Goal: Information Seeking & Learning: Learn about a topic

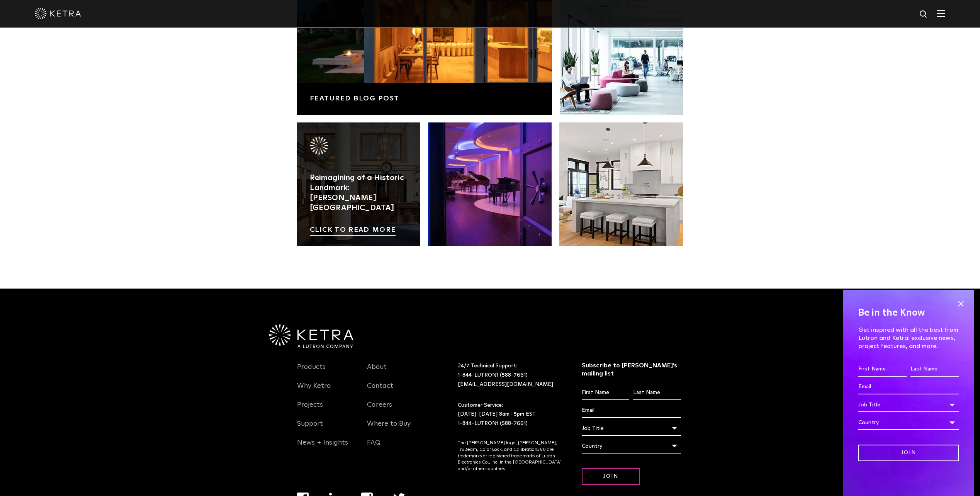
scroll to position [1624, 0]
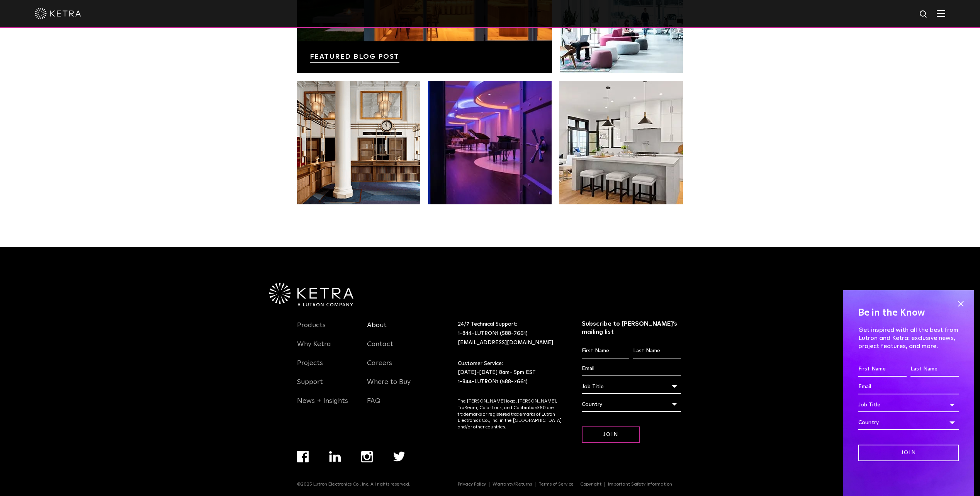
click at [379, 326] on link "About" at bounding box center [377, 330] width 20 height 18
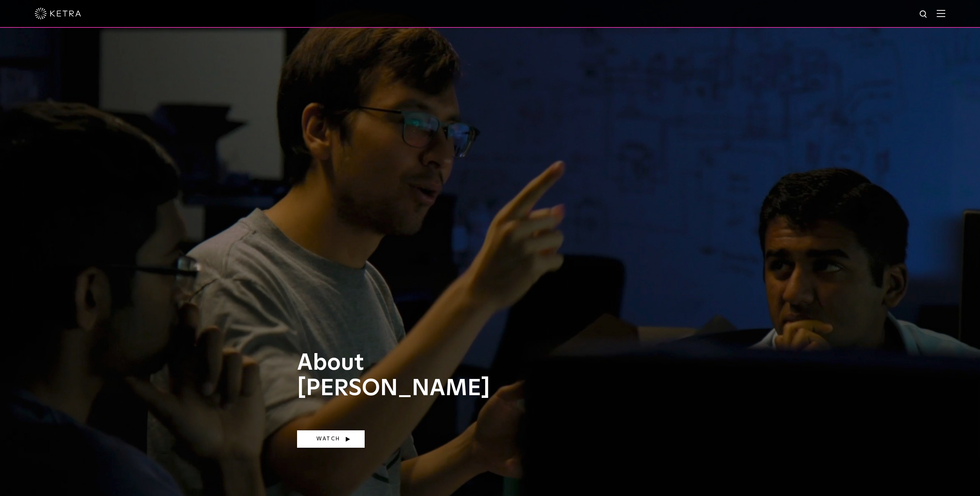
click at [324, 436] on link "Watch" at bounding box center [331, 438] width 68 height 17
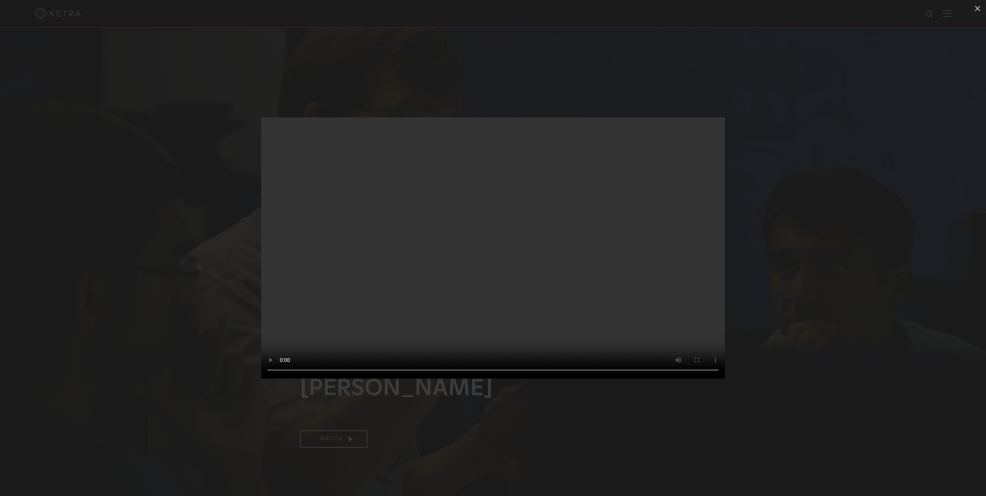
click at [811, 168] on div "Your browser doesn't support HTML5 video" at bounding box center [493, 248] width 986 height 496
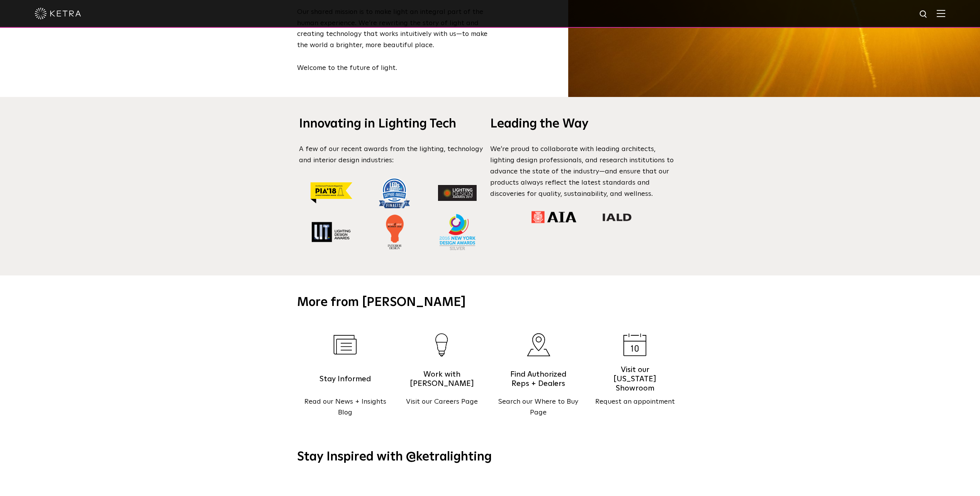
scroll to position [657, 0]
